Goal: Obtain resource: Download file/media

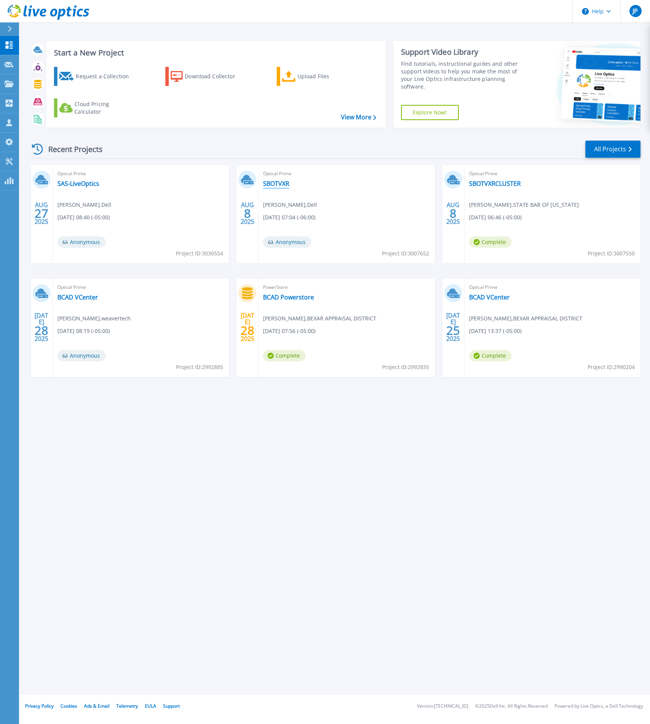
click at [267, 185] on link "SBOTVXR" at bounding box center [276, 184] width 26 height 8
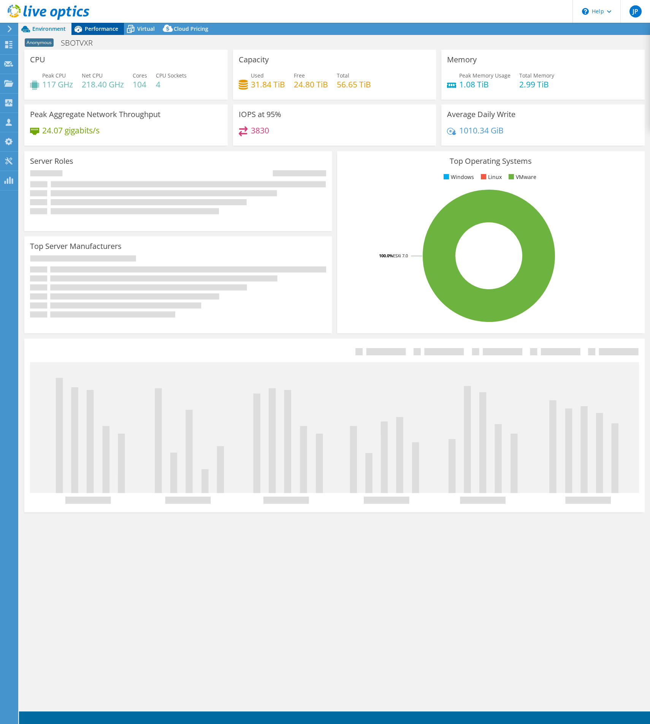
click at [104, 29] on span "Performance" at bounding box center [101, 28] width 33 height 7
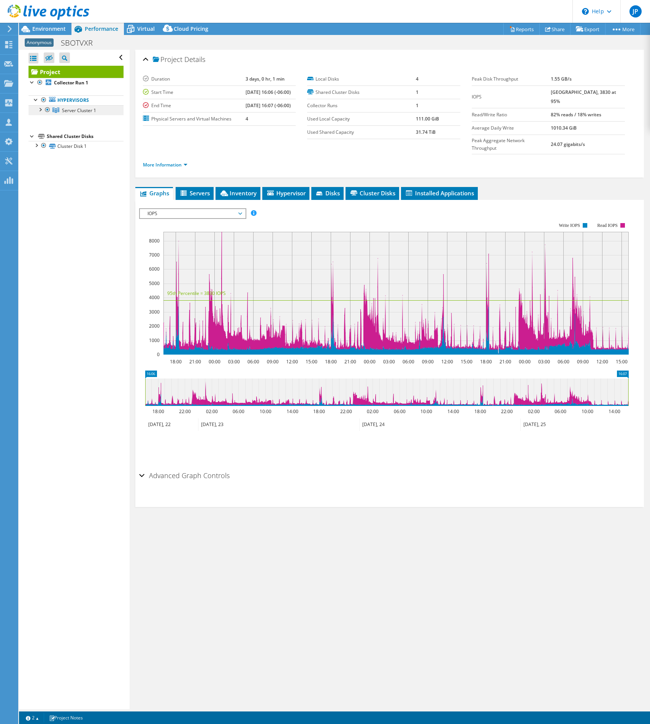
click at [85, 114] on link "Server Cluster 1" at bounding box center [75, 110] width 95 height 10
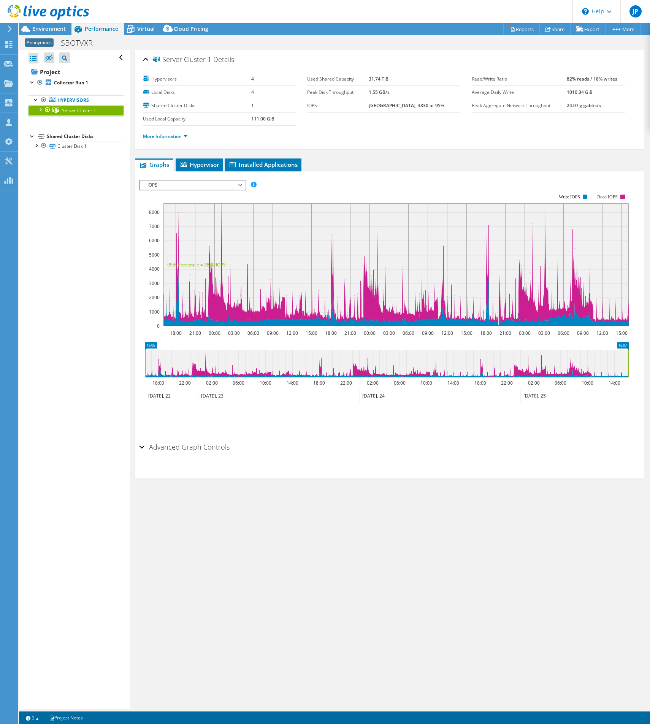
click at [41, 109] on div at bounding box center [40, 109] width 8 height 8
click at [83, 120] on link "Server 1" at bounding box center [75, 120] width 95 height 10
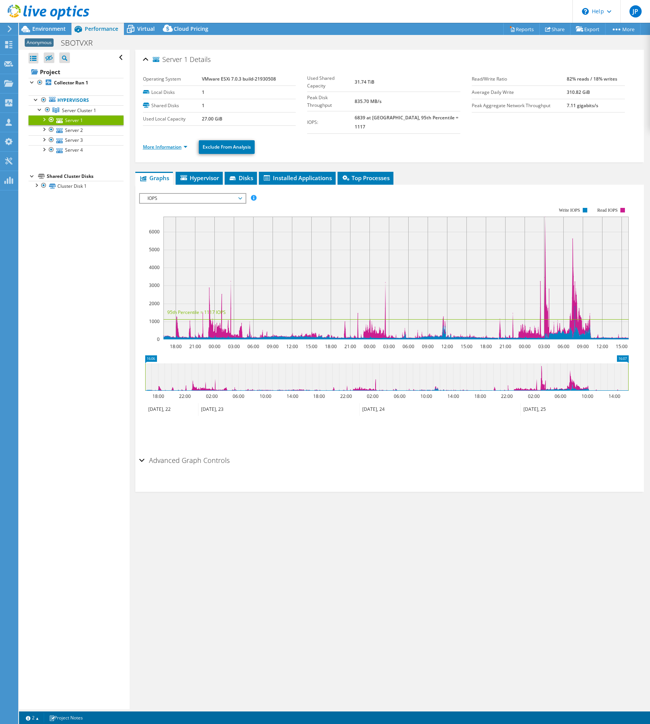
click at [178, 144] on link "More Information" at bounding box center [165, 147] width 44 height 6
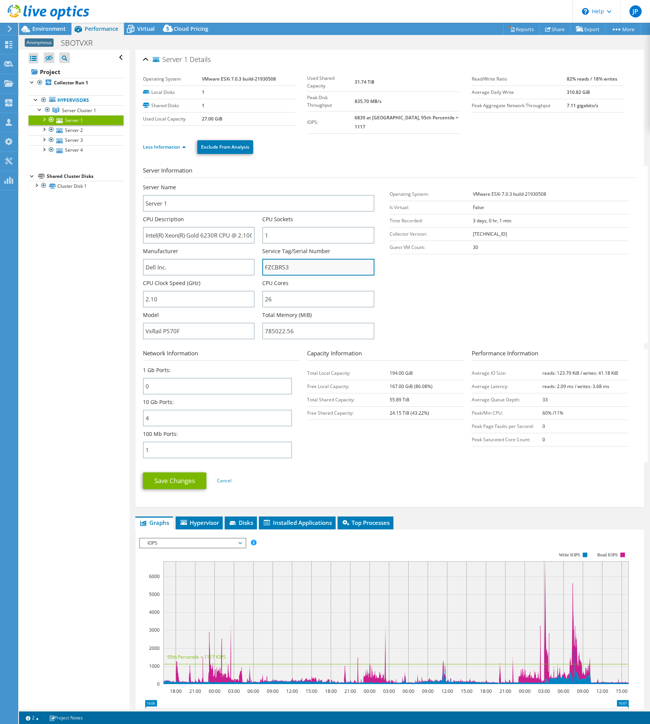
click at [276, 263] on input "FZCBR53" at bounding box center [318, 267] width 112 height 17
click at [86, 149] on link "Server 4" at bounding box center [75, 150] width 95 height 10
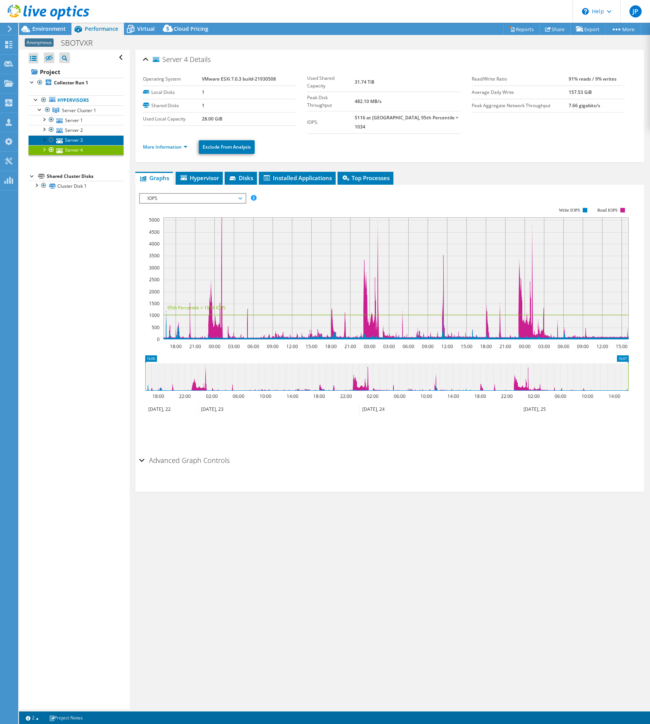
click at [95, 139] on link "Server 3" at bounding box center [75, 140] width 95 height 10
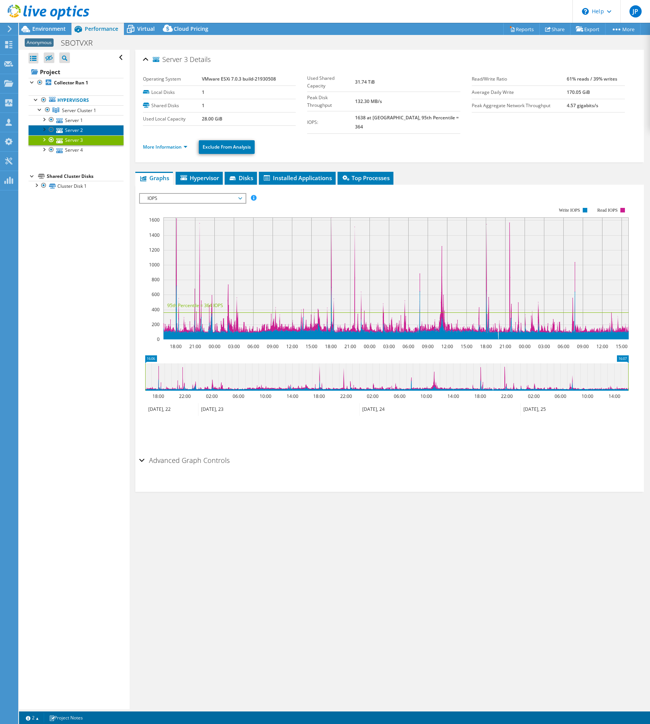
click at [92, 130] on link "Server 2" at bounding box center [75, 130] width 95 height 10
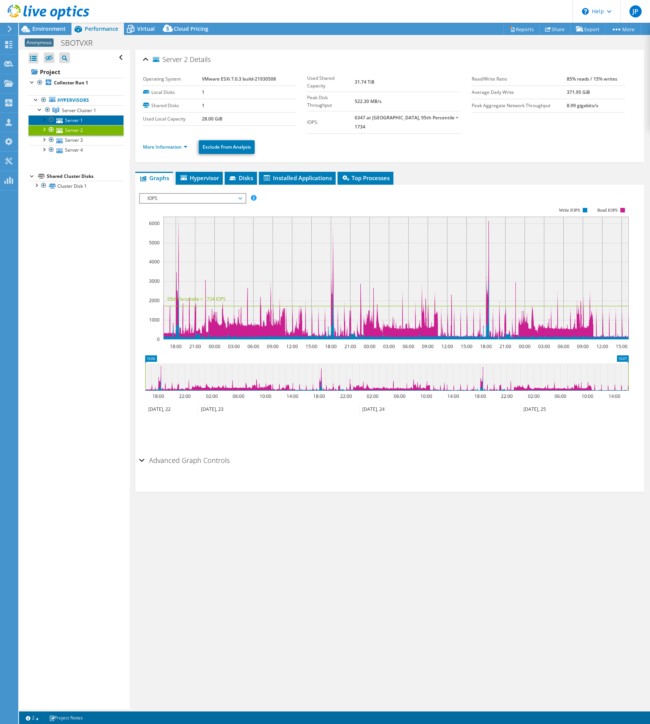
click at [92, 121] on link "Server 1" at bounding box center [75, 120] width 95 height 10
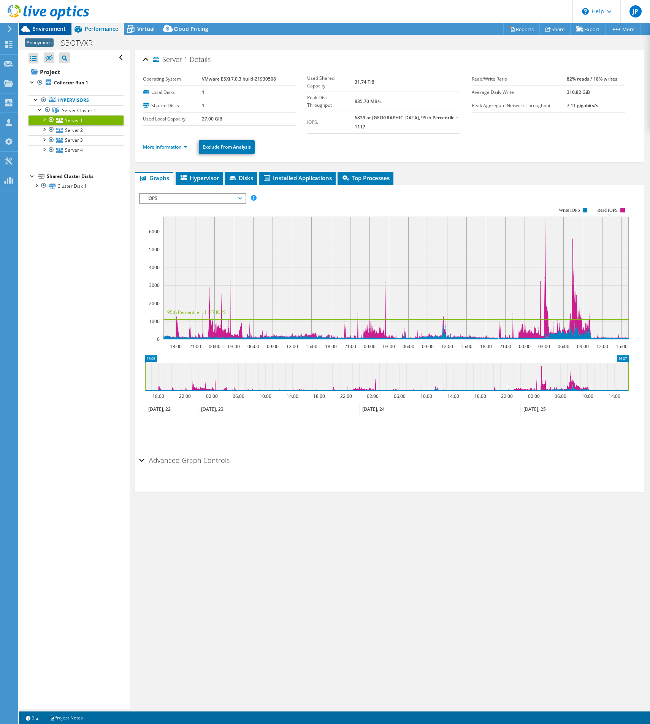
click at [56, 33] on div "Environment" at bounding box center [45, 29] width 52 height 12
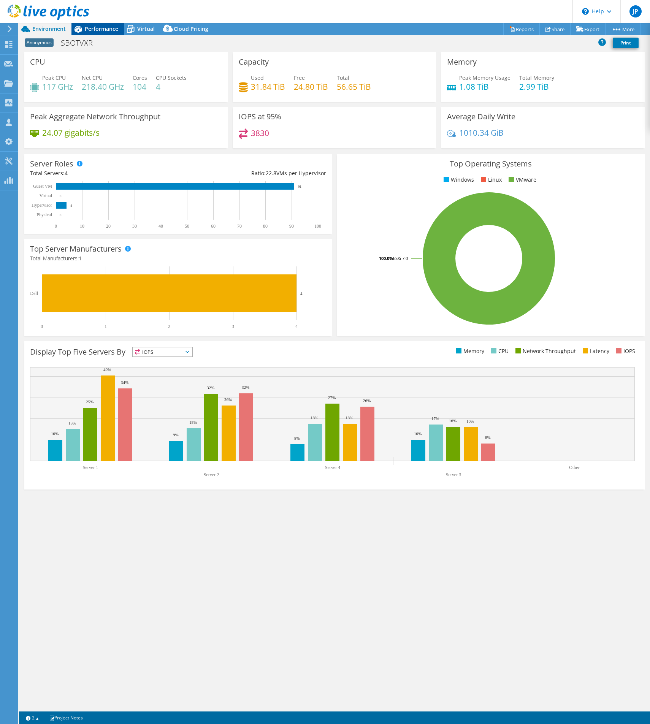
click at [109, 29] on span "Performance" at bounding box center [101, 28] width 33 height 7
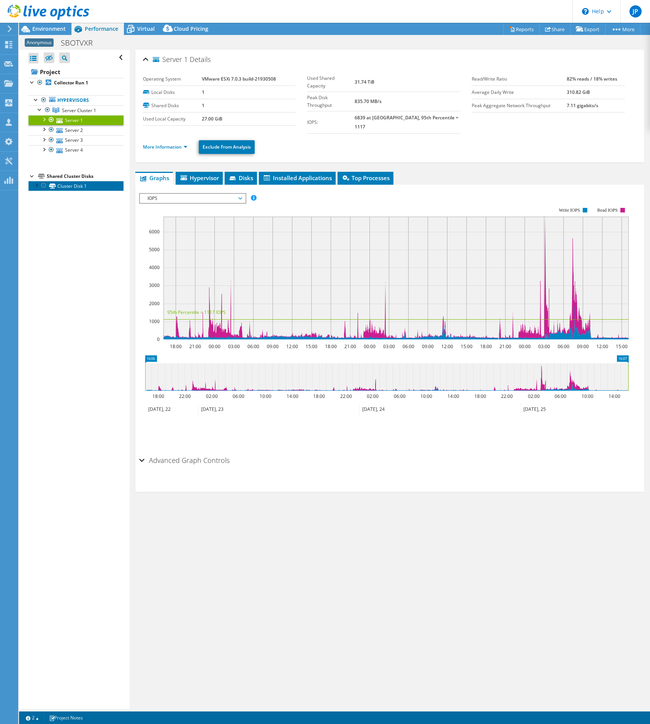
click at [82, 183] on link "Cluster Disk 1" at bounding box center [75, 186] width 95 height 10
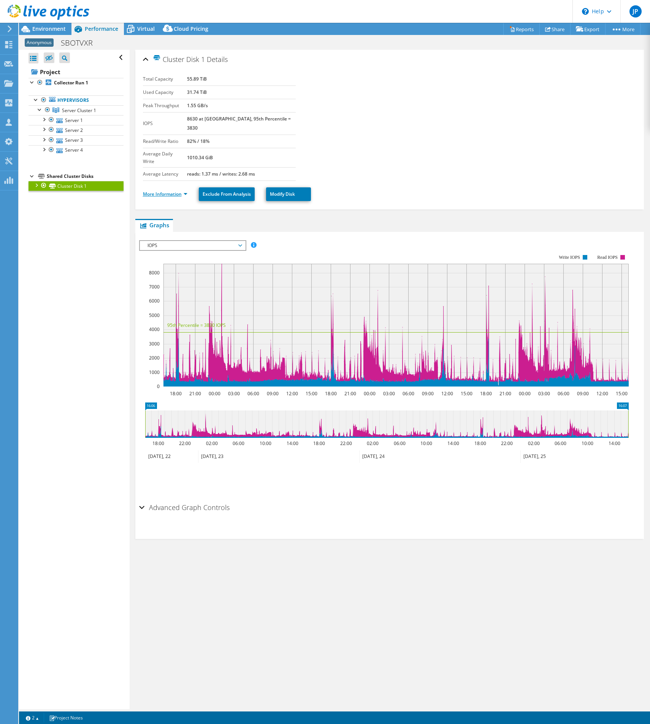
click at [171, 191] on link "More Information" at bounding box center [165, 194] width 44 height 6
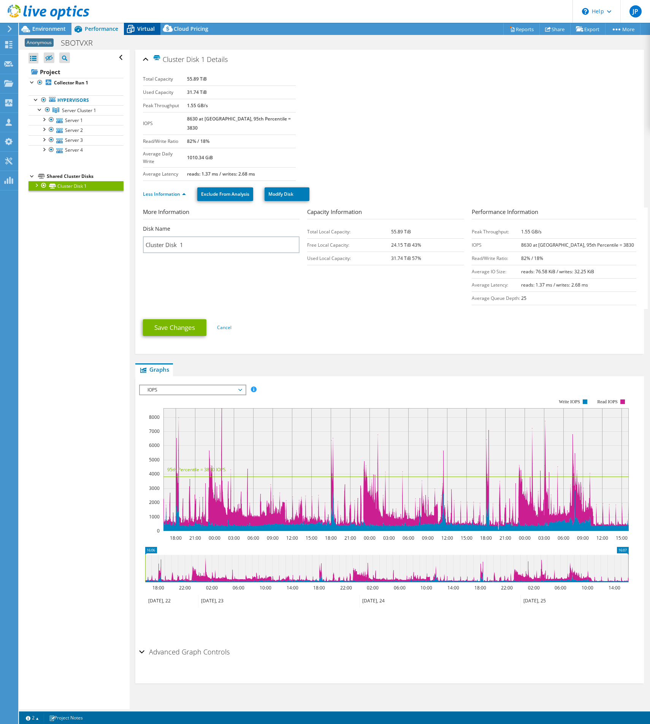
click at [141, 32] on div "Virtual" at bounding box center [142, 29] width 36 height 12
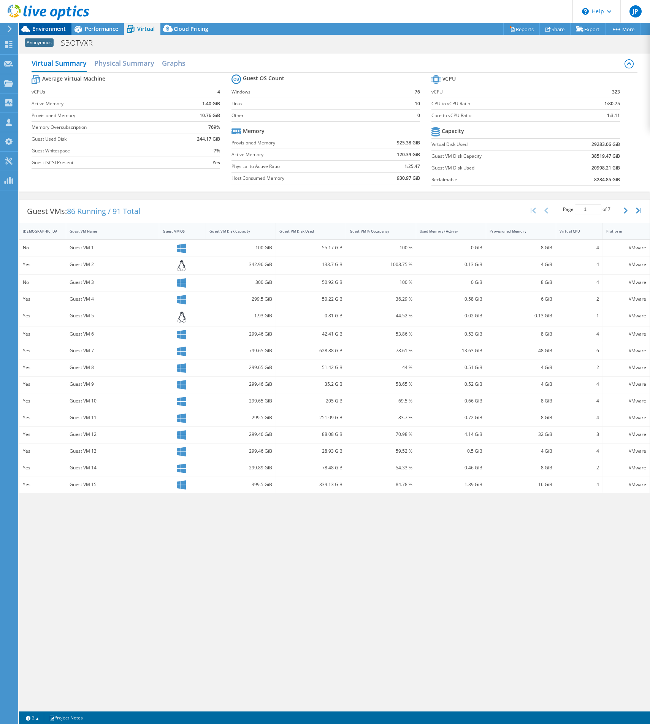
click at [48, 27] on span "Environment" at bounding box center [48, 28] width 33 height 7
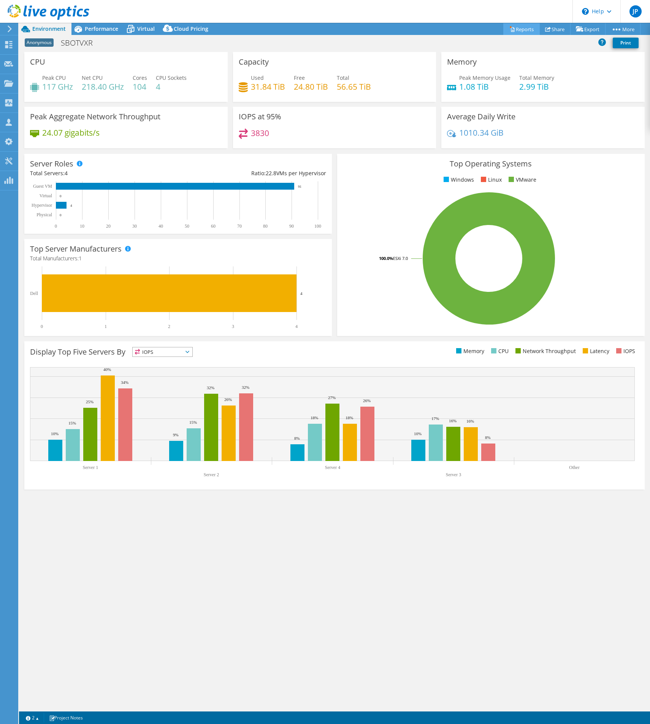
click at [522, 30] on link "Reports" at bounding box center [521, 29] width 36 height 12
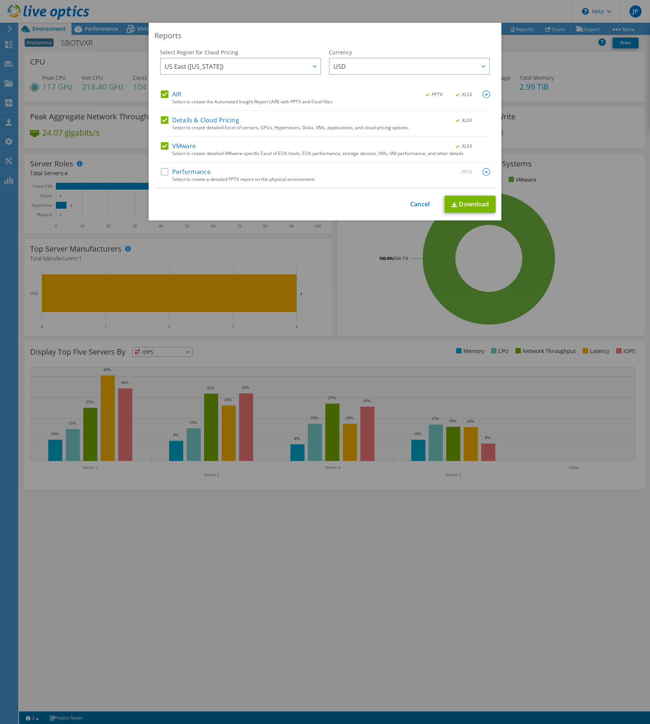
click at [186, 119] on label "Details & Cloud Pricing" at bounding box center [200, 120] width 78 height 8
click at [0, 0] on input "Details & Cloud Pricing" at bounding box center [0, 0] width 0 height 0
click at [201, 170] on label "Performance" at bounding box center [186, 172] width 50 height 8
click at [0, 0] on input "Performance" at bounding box center [0, 0] width 0 height 0
click at [457, 204] on link "Download" at bounding box center [469, 204] width 51 height 17
